Goal: Information Seeking & Learning: Find specific fact

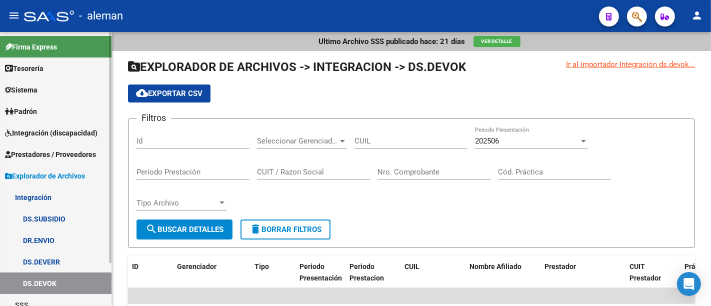
click at [54, 153] on span "Prestadores / Proveedores" at bounding box center [50, 154] width 91 height 11
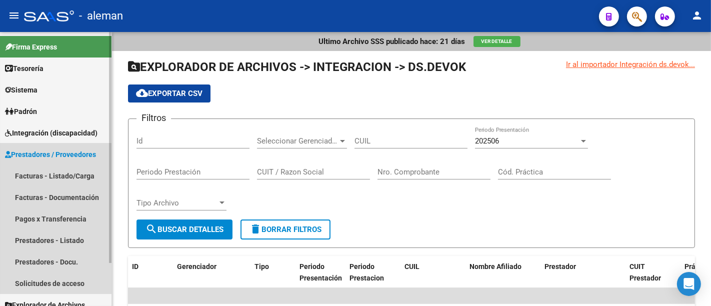
click at [79, 151] on span "Prestadores / Proveedores" at bounding box center [50, 154] width 91 height 11
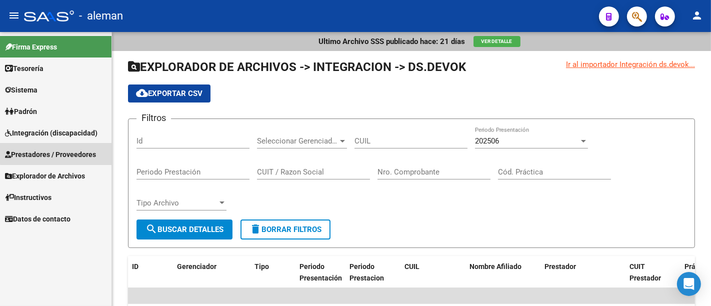
click at [78, 153] on span "Prestadores / Proveedores" at bounding box center [50, 154] width 91 height 11
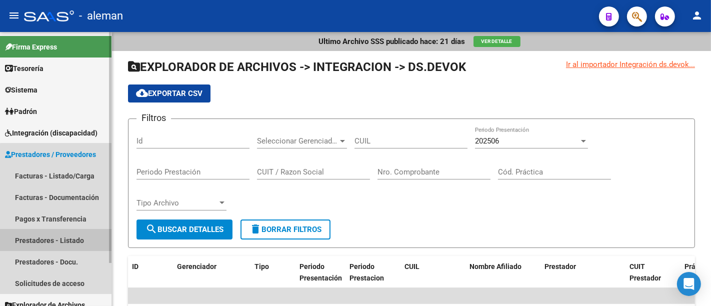
click at [80, 230] on link "Prestadores - Listado" at bounding box center [56, 241] width 112 height 22
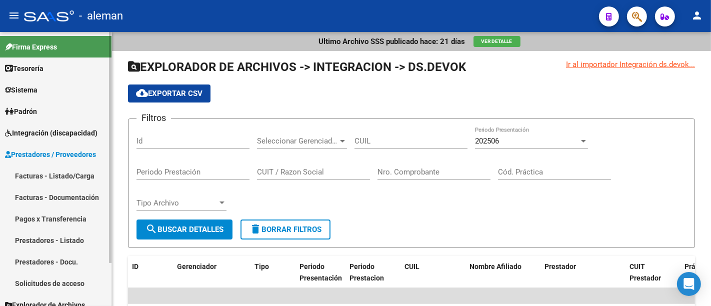
click at [80, 236] on link "Prestadores - Listado" at bounding box center [56, 241] width 112 height 22
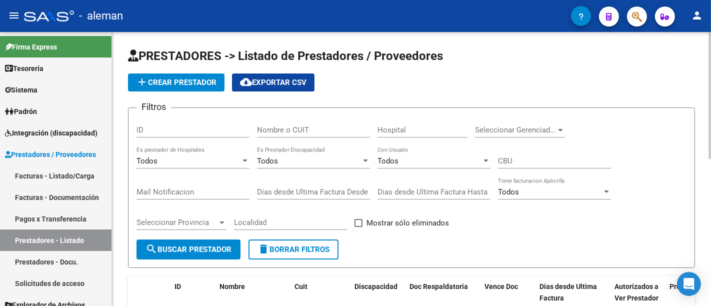
click at [274, 133] on input "Nombre o CUIT" at bounding box center [313, 130] width 113 height 9
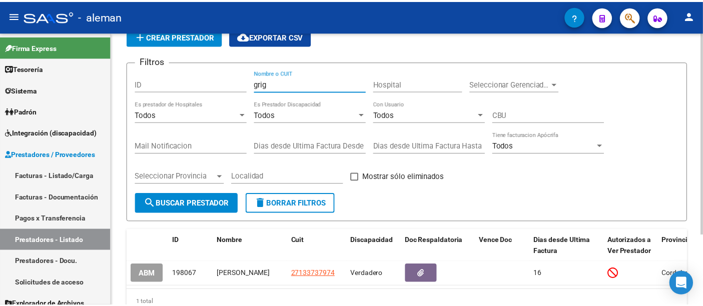
scroll to position [96, 0]
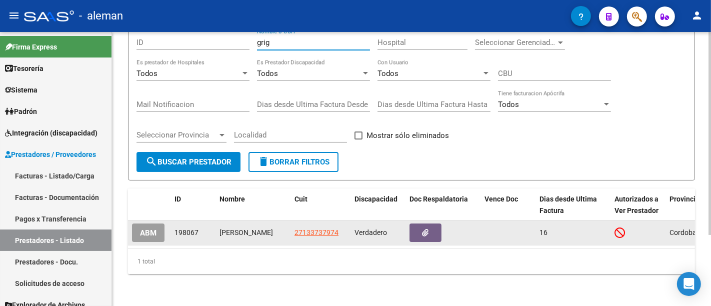
type input "grig"
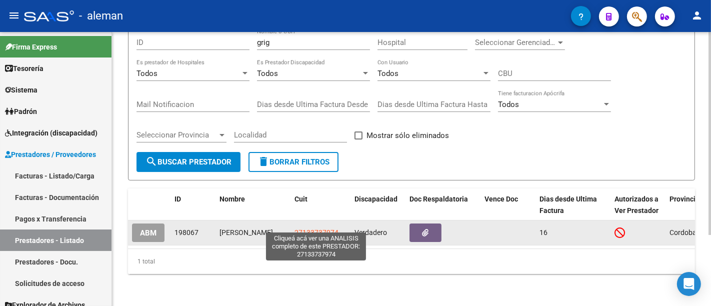
click at [317, 229] on span "27133737974" at bounding box center [317, 233] width 44 height 8
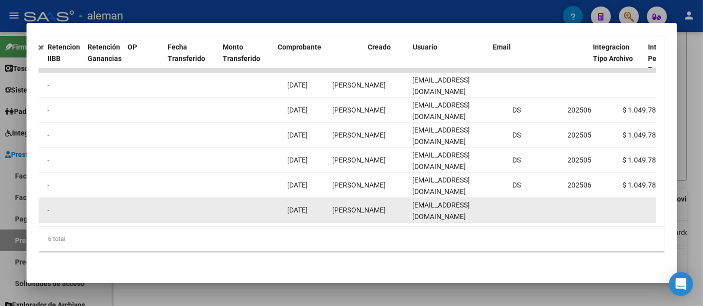
scroll to position [0, 815]
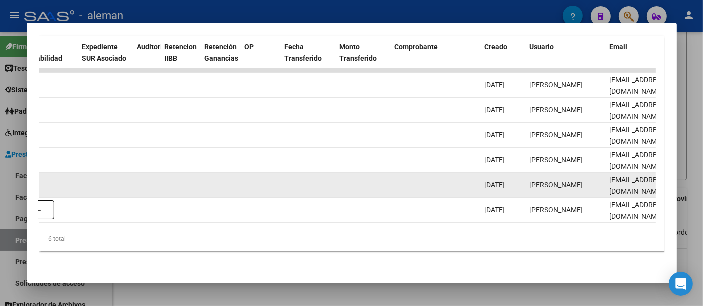
drag, startPoint x: 450, startPoint y: 176, endPoint x: 86, endPoint y: 186, distance: 364.8
click at [27, 186] on mat-dialog-content "Análisis Prestador - CUIT: 27133737974 cloud_download Exportar CSV ABM ARCA Imp…" at bounding box center [352, 153] width 650 height 236
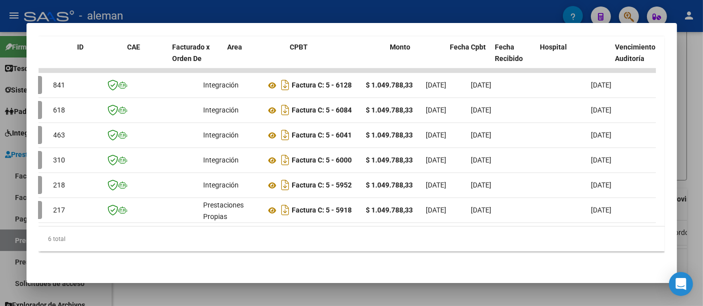
scroll to position [0, 0]
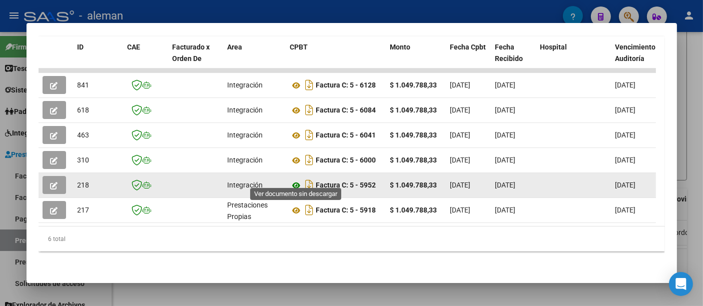
click at [297, 181] on icon at bounding box center [296, 186] width 13 height 12
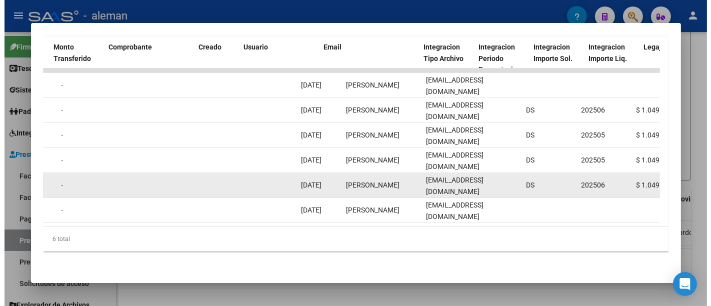
scroll to position [0, 996]
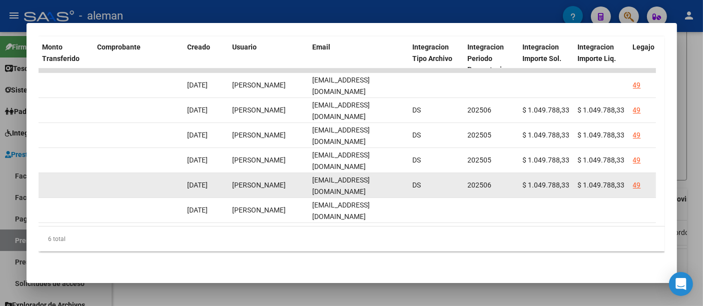
drag, startPoint x: 226, startPoint y: 178, endPoint x: 644, endPoint y: 179, distance: 418.2
click at [644, 179] on div "218 Integración Factura C: 5 - 5952 $ 1.049.788,33 01/04/2025 15/04/2025 10/04/…" at bounding box center [123, 185] width 2161 height 25
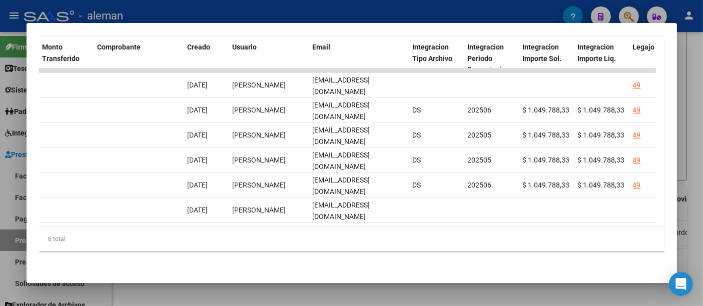
copy div "Integración Factura C: 5 - 5952 $ 1.049.788,33 01/04/2025 15/04/2025 10/04/2025…"
click at [689, 198] on div at bounding box center [351, 153] width 703 height 306
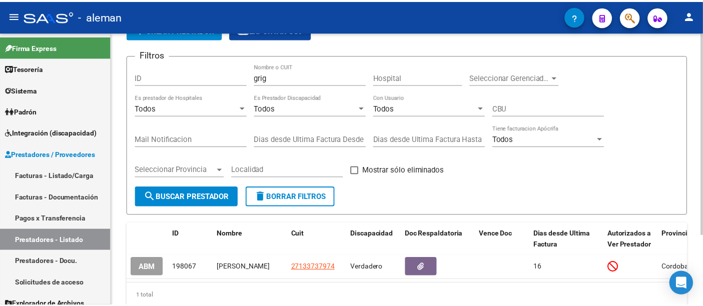
scroll to position [40, 0]
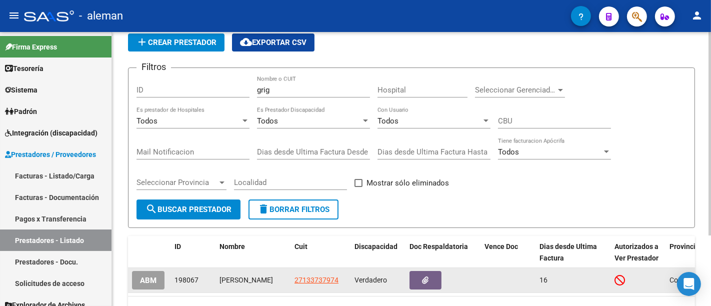
click at [331, 275] on app-link-go-to "27133737974" at bounding box center [317, 281] width 44 height 12
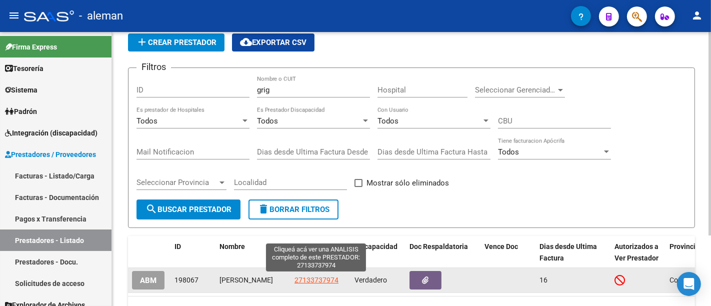
click at [323, 279] on span "27133737974" at bounding box center [317, 280] width 44 height 8
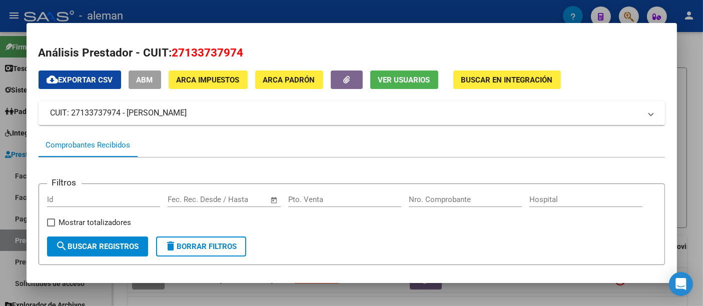
drag, startPoint x: 244, startPoint y: 113, endPoint x: 45, endPoint y: 116, distance: 199.1
click at [45, 116] on mat-expansion-panel-header "CUIT: 27133737974 - GRIGUOL ADRIANA EMMA" at bounding box center [352, 113] width 626 height 24
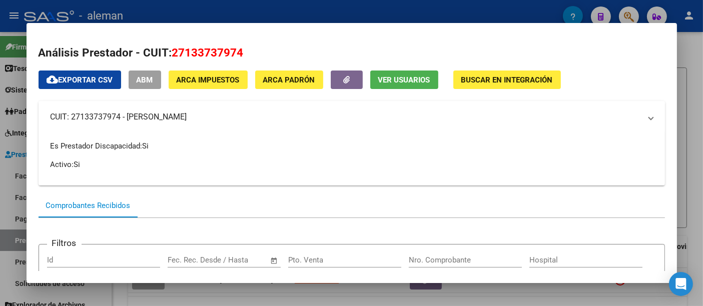
copy mat-panel-title "CUIT: 27133737974 - GRIGUOL ADRIANA EMMA"
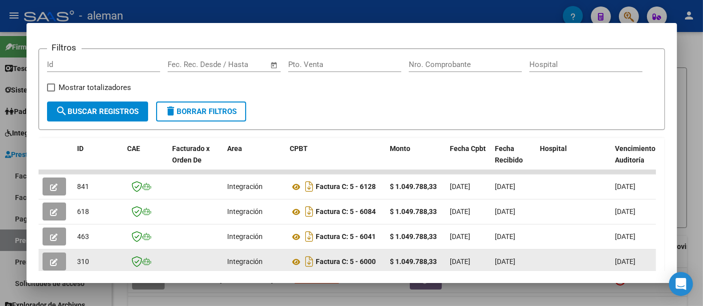
scroll to position [278, 0]
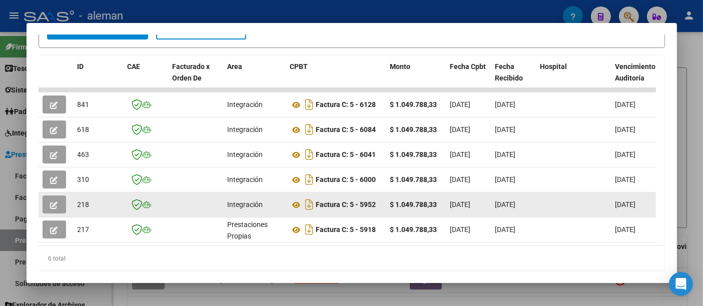
drag, startPoint x: 317, startPoint y: 210, endPoint x: 441, endPoint y: 214, distance: 124.1
copy div "Factura C: 5 - 5952 $ 1.049.788,33"
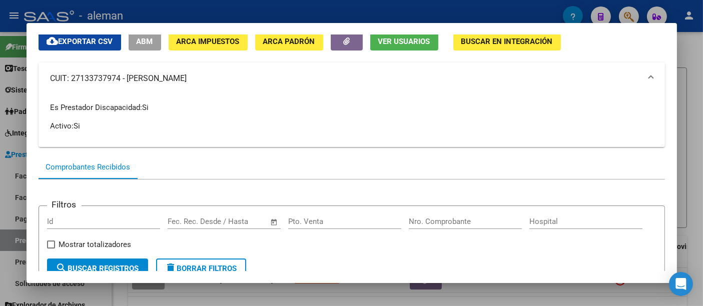
scroll to position [0, 0]
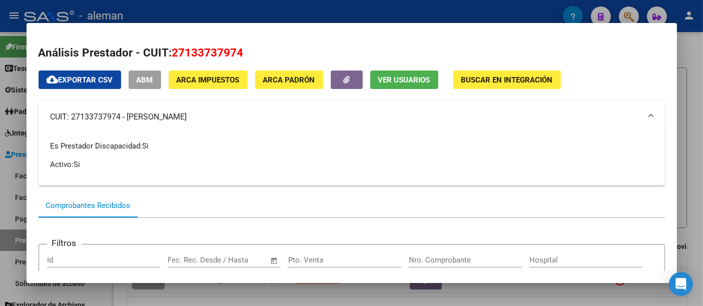
drag, startPoint x: 84, startPoint y: 120, endPoint x: 51, endPoint y: 115, distance: 33.4
click at [51, 115] on mat-panel-title "CUIT: 27133737974 - GRIGUOL ADRIANA EMMA" at bounding box center [346, 117] width 590 height 12
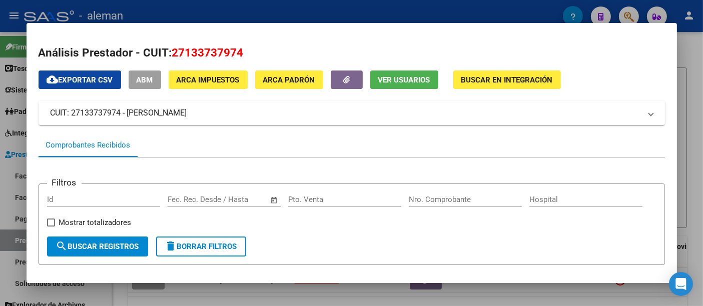
copy mat-panel-title "CUIT: 27133737974 - GRIGUOL ADRIANA EMMA"
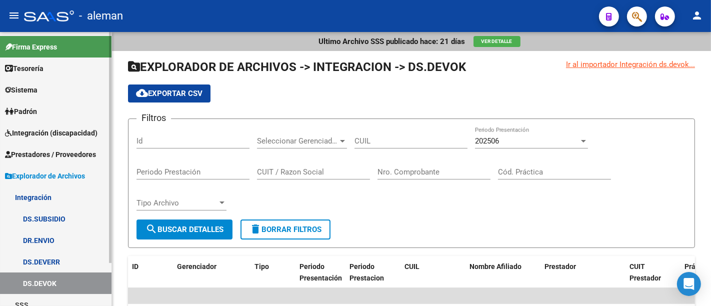
drag, startPoint x: 62, startPoint y: 151, endPoint x: 66, endPoint y: 145, distance: 7.0
click at [62, 151] on span "Prestadores / Proveedores" at bounding box center [50, 154] width 91 height 11
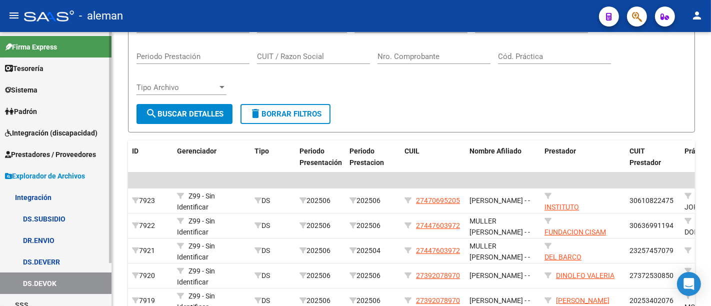
scroll to position [111, 0]
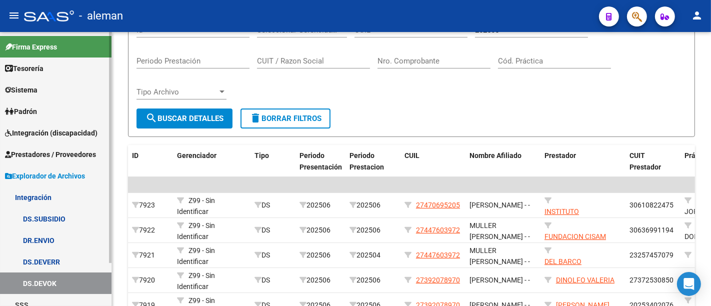
click at [80, 132] on span "Integración (discapacidad)" at bounding box center [51, 133] width 93 height 11
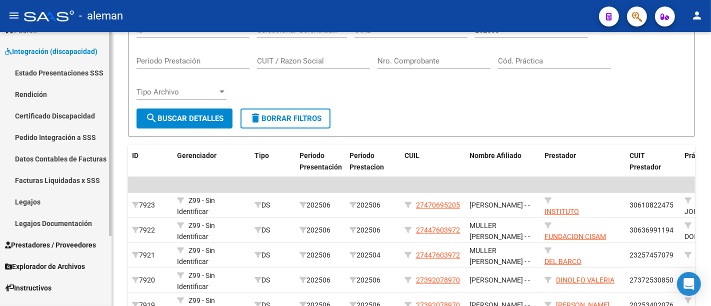
scroll to position [95, 0]
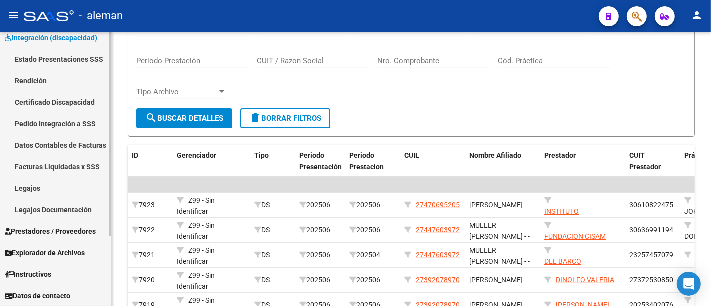
click at [55, 232] on span "Prestadores / Proveedores" at bounding box center [50, 231] width 91 height 11
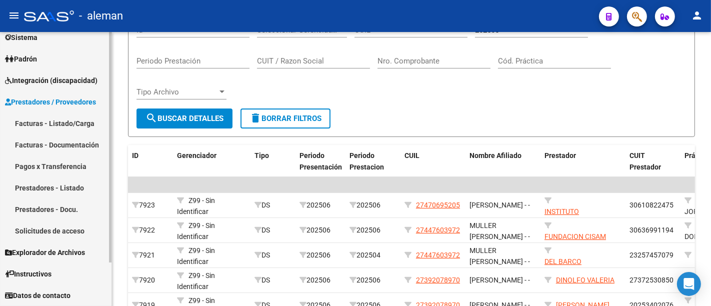
scroll to position [52, 0]
click at [49, 191] on link "Prestadores - Listado" at bounding box center [56, 189] width 112 height 22
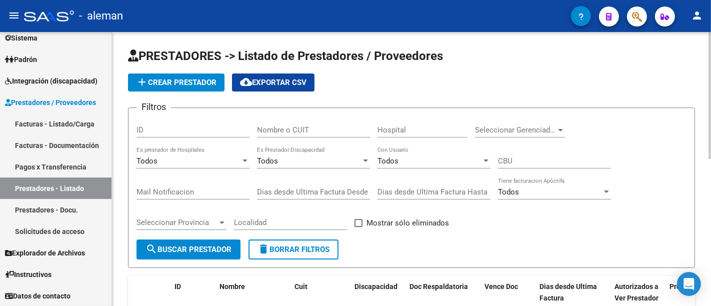
click at [286, 132] on input "Nombre o CUIT" at bounding box center [313, 130] width 113 height 9
click at [281, 126] on input "Nombre o CUIT" at bounding box center [313, 130] width 113 height 9
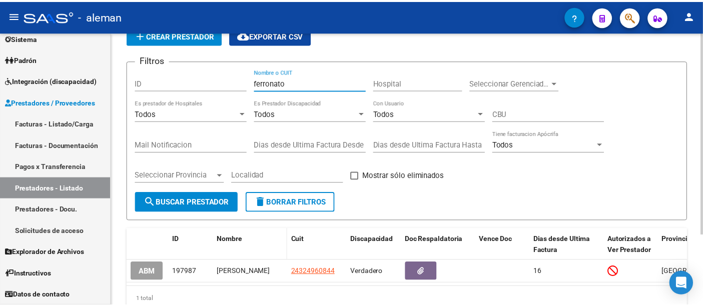
scroll to position [96, 0]
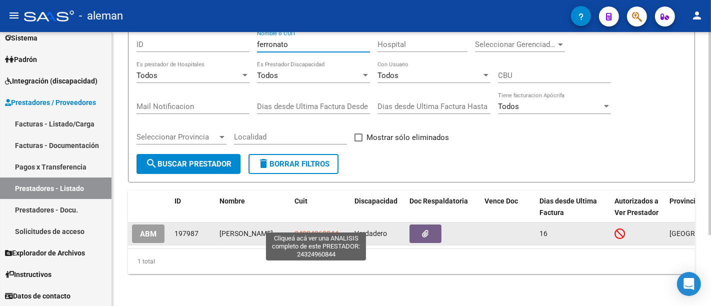
type input "ferronato"
click at [305, 230] on span "24324960844" at bounding box center [317, 234] width 44 height 8
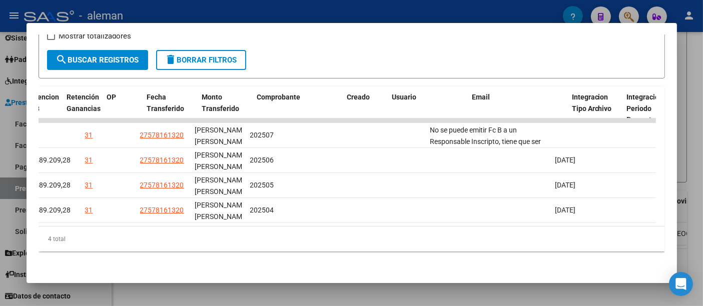
scroll to position [0, 0]
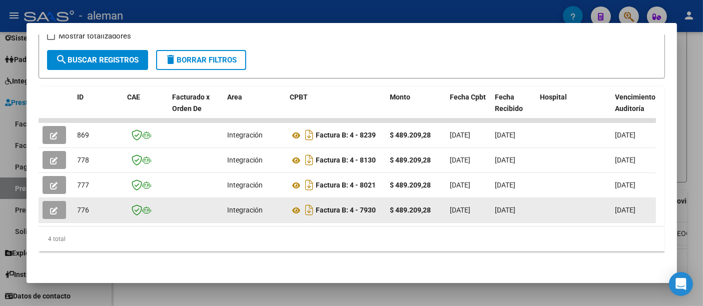
drag, startPoint x: 320, startPoint y: 205, endPoint x: 382, endPoint y: 205, distance: 62.0
click at [382, 205] on datatable-body-cell "Factura B: 4 - 7930" at bounding box center [336, 210] width 100 height 25
drag, startPoint x: 316, startPoint y: 203, endPoint x: 437, endPoint y: 205, distance: 121.6
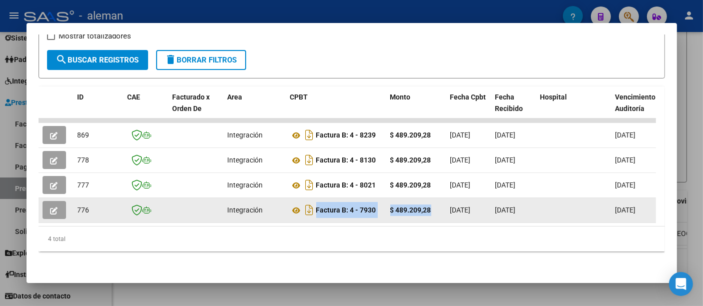
copy div "Factura B: 4 - 7930 $ 489.209,28"
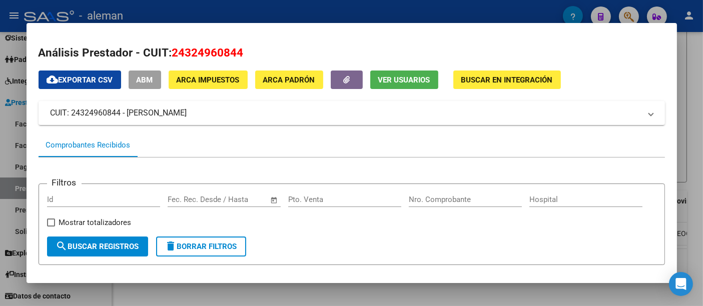
drag, startPoint x: 245, startPoint y: 114, endPoint x: 37, endPoint y: 118, distance: 208.2
click at [37, 118] on mat-dialog-content "Análisis Prestador - CUIT: 24324960844 cloud_download Exportar CSV ABM ARCA Imp…" at bounding box center [352, 153] width 650 height 236
copy mat-panel-title "CUIT: 24324960844 - FERRONATO RODRIGO DANIEL"
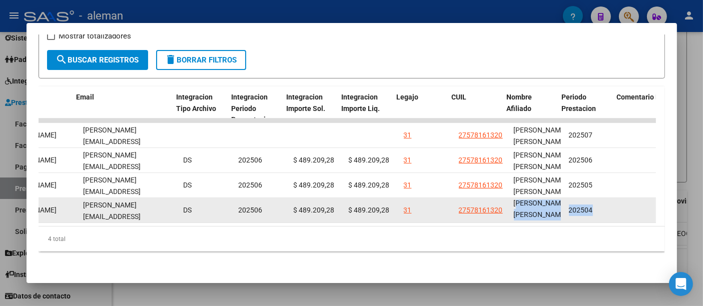
scroll to position [0, 1232]
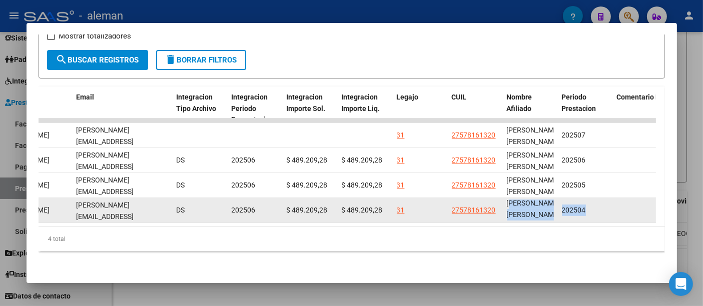
drag, startPoint x: 633, startPoint y: 196, endPoint x: 544, endPoint y: 209, distance: 89.6
click at [544, 209] on datatable-body-cell "LOPEZ MAZZETTI MARIA FERNANDA" at bounding box center [530, 210] width 55 height 25
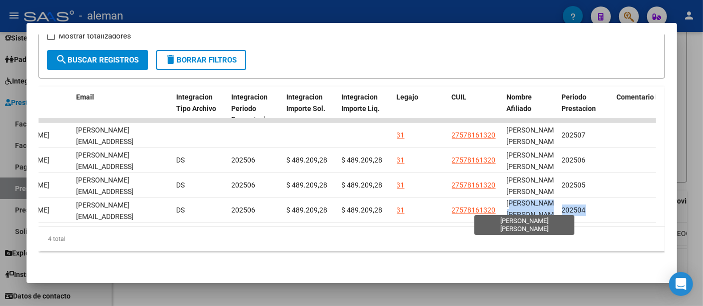
copy span "LOPEZ MAZZETTI MARIA FERNANDA"
